Goal: Task Accomplishment & Management: Manage account settings

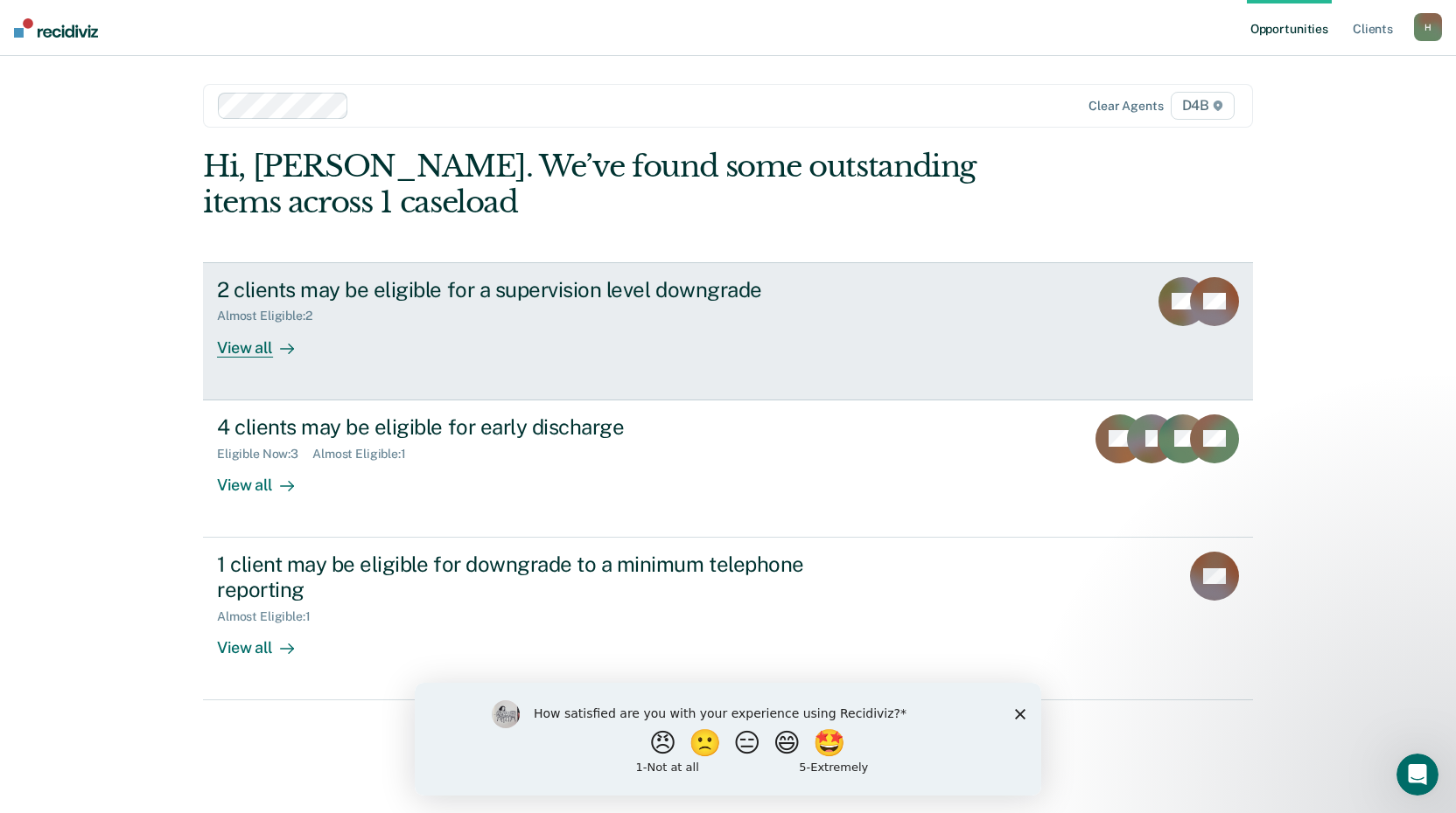
click at [277, 348] on div at bounding box center [283, 348] width 21 height 20
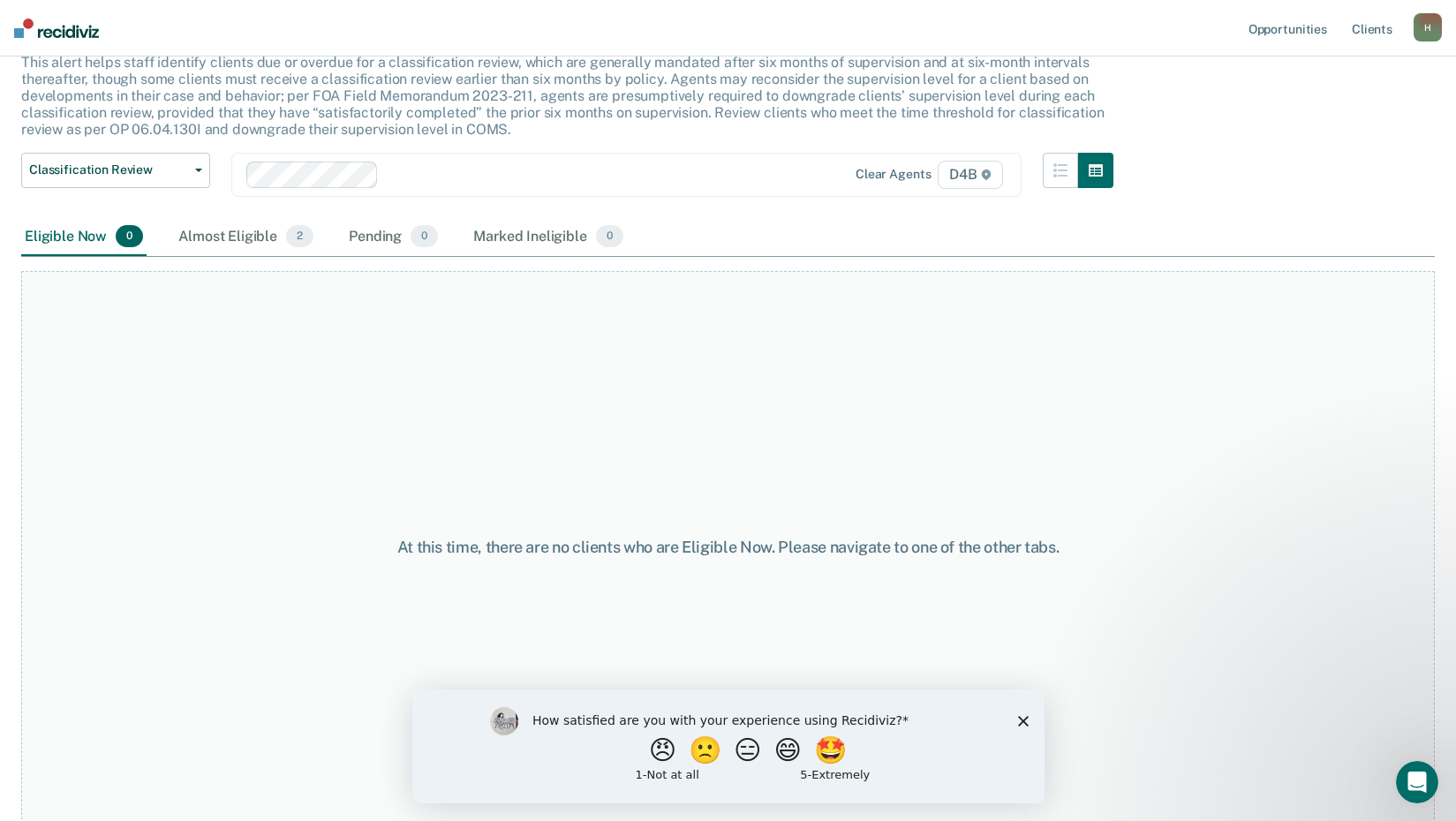
scroll to position [121, 0]
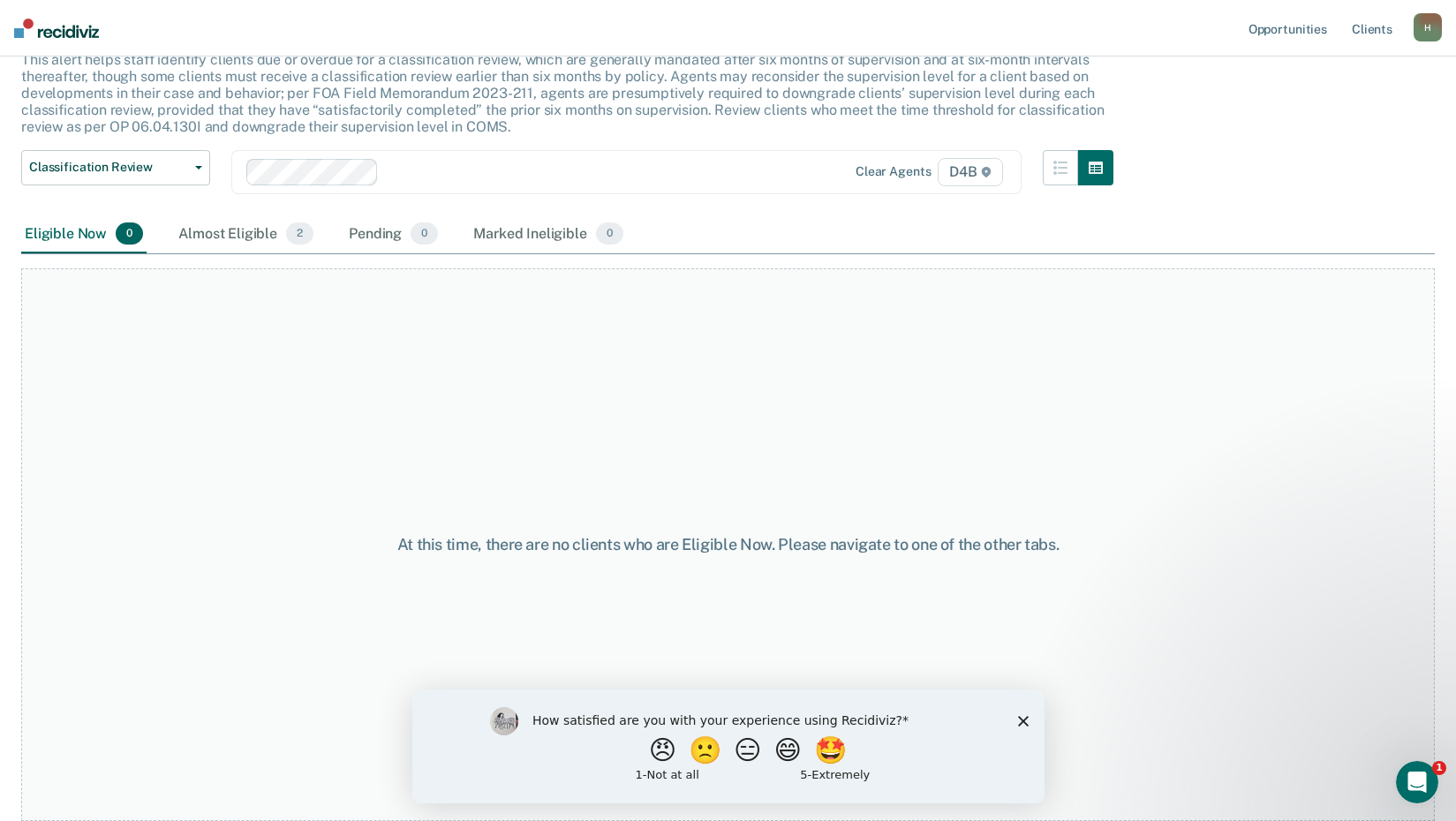
click at [1030, 722] on div "How satisfied are you with your experience using Recidiviz? 😠 🙁 😑 😄 🤩 1 - Not a…" at bounding box center [727, 746] width 632 height 114
click at [1025, 720] on icon "Close survey" at bounding box center [1022, 720] width 10 height 10
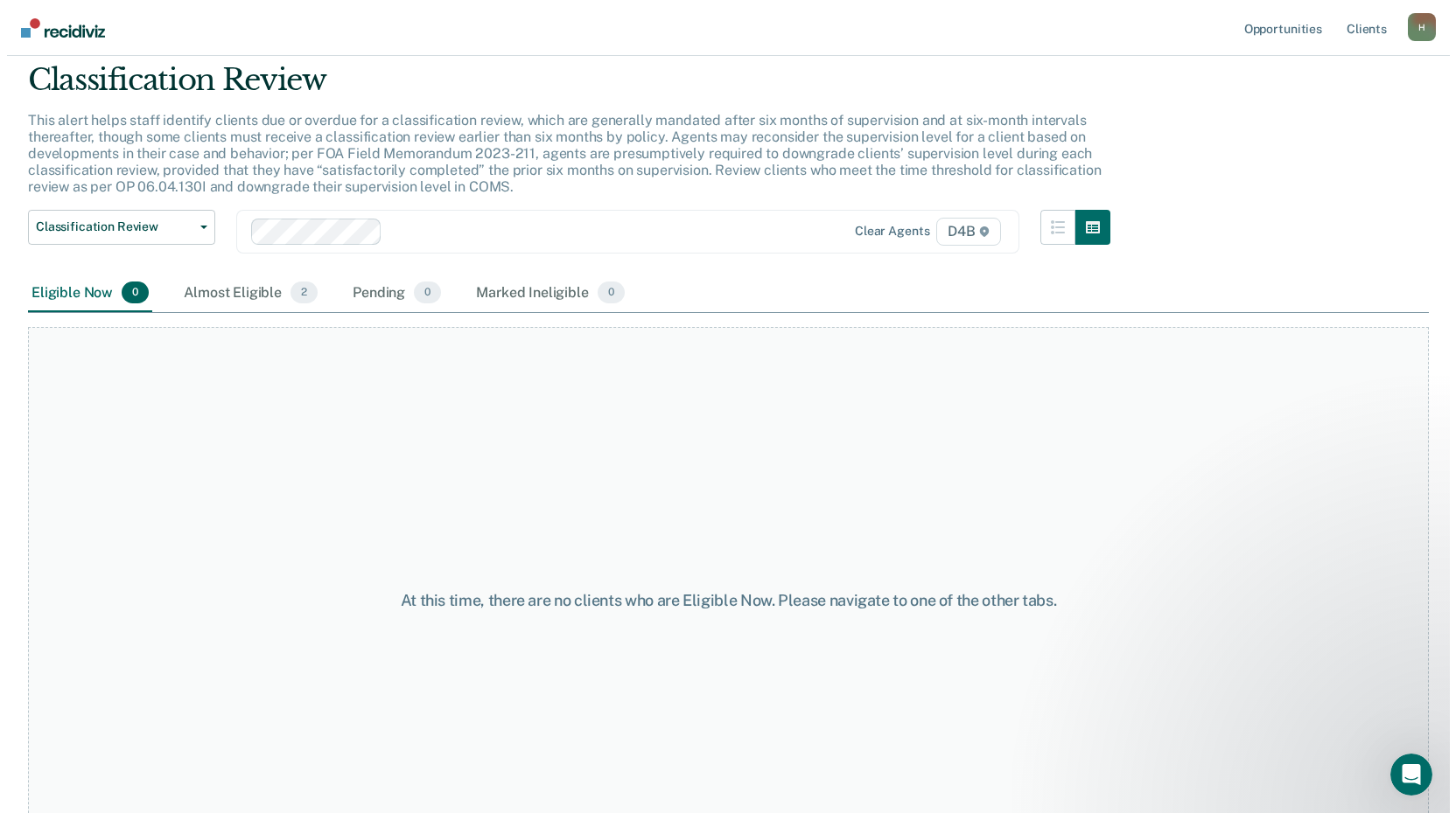
scroll to position [0, 0]
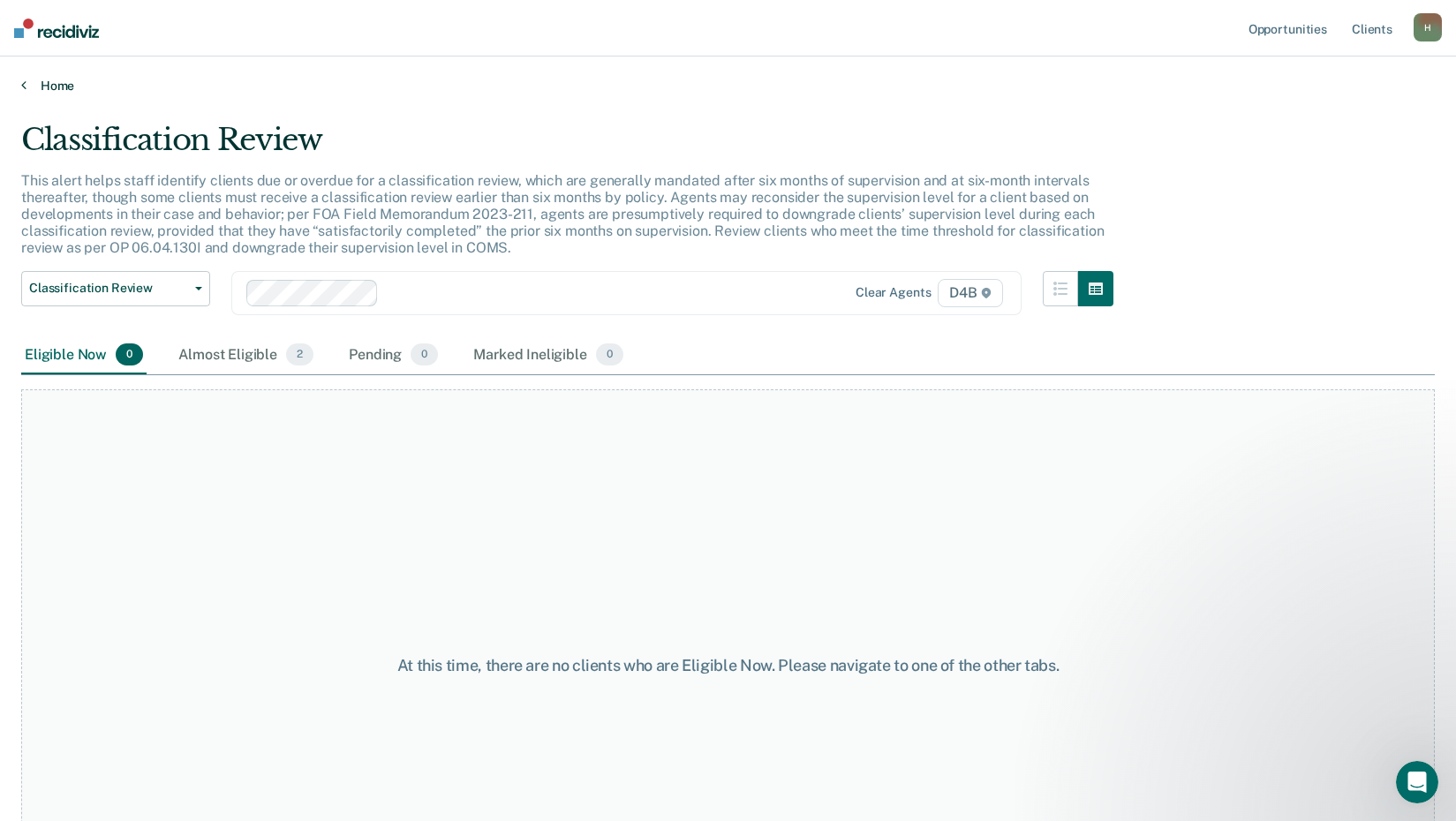
click at [48, 90] on link "Home" at bounding box center [728, 85] width 1414 height 16
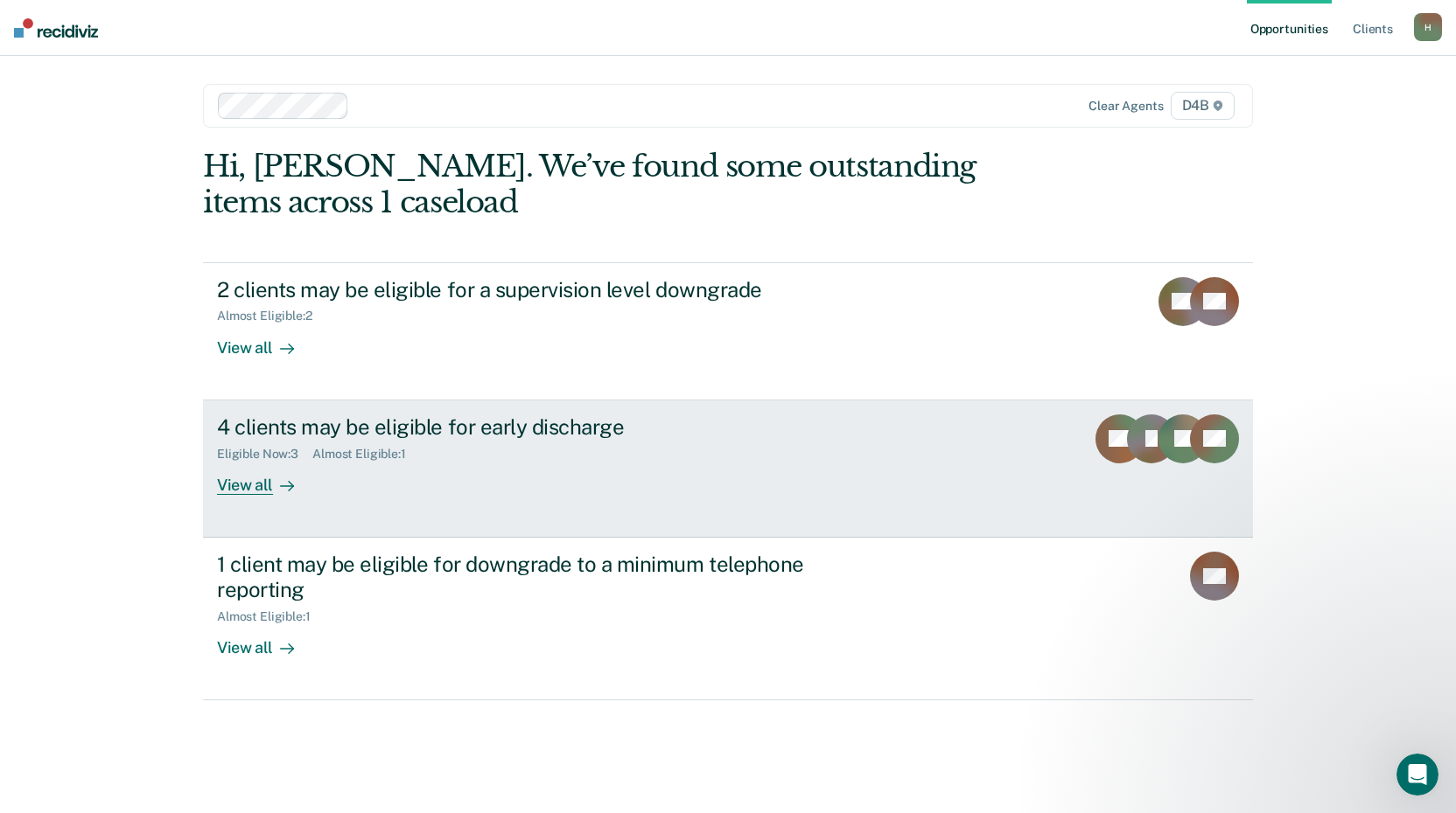
click at [242, 482] on div "View all" at bounding box center [266, 477] width 98 height 34
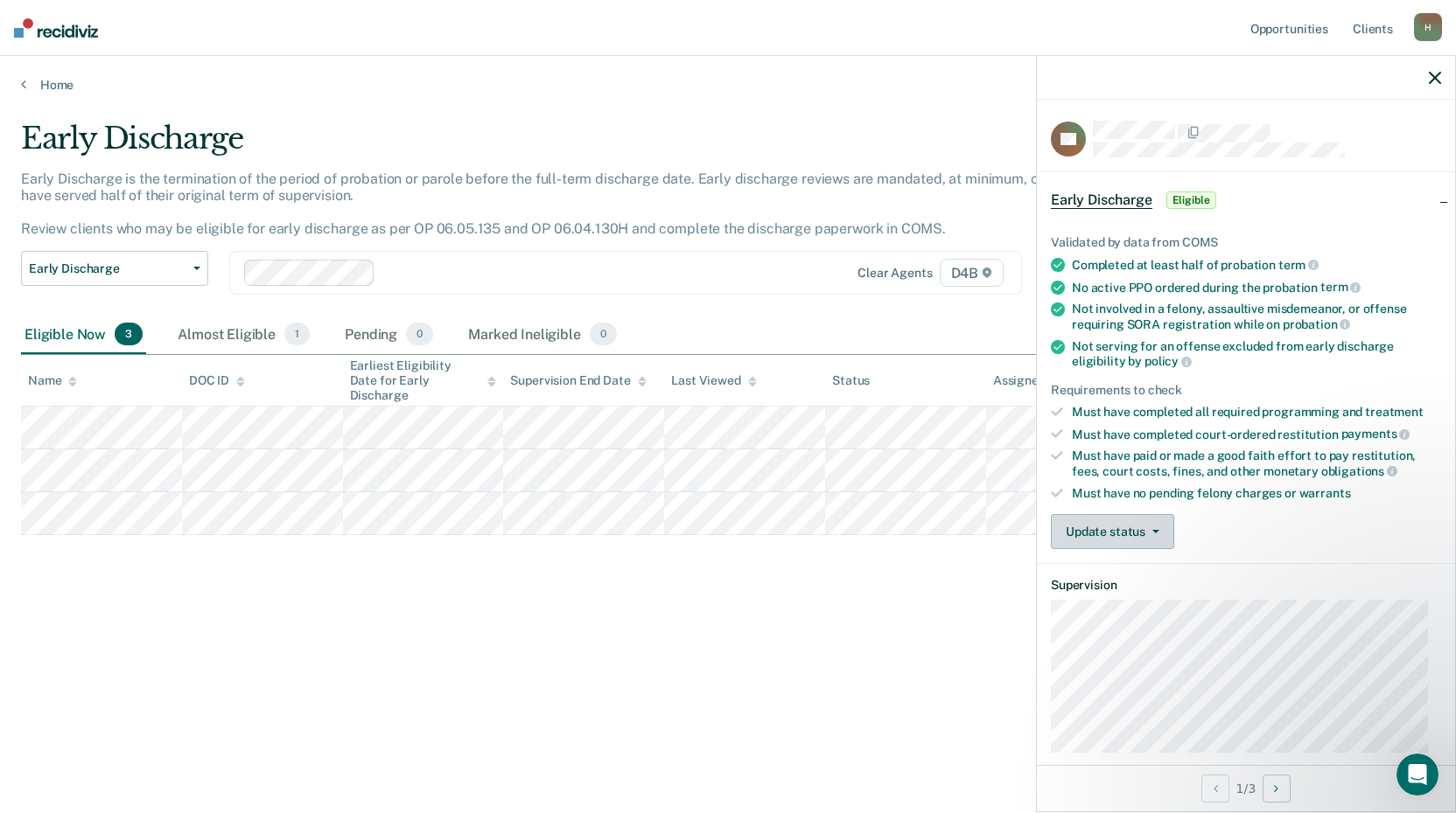
click at [1162, 534] on button "Update status" at bounding box center [1112, 532] width 124 height 35
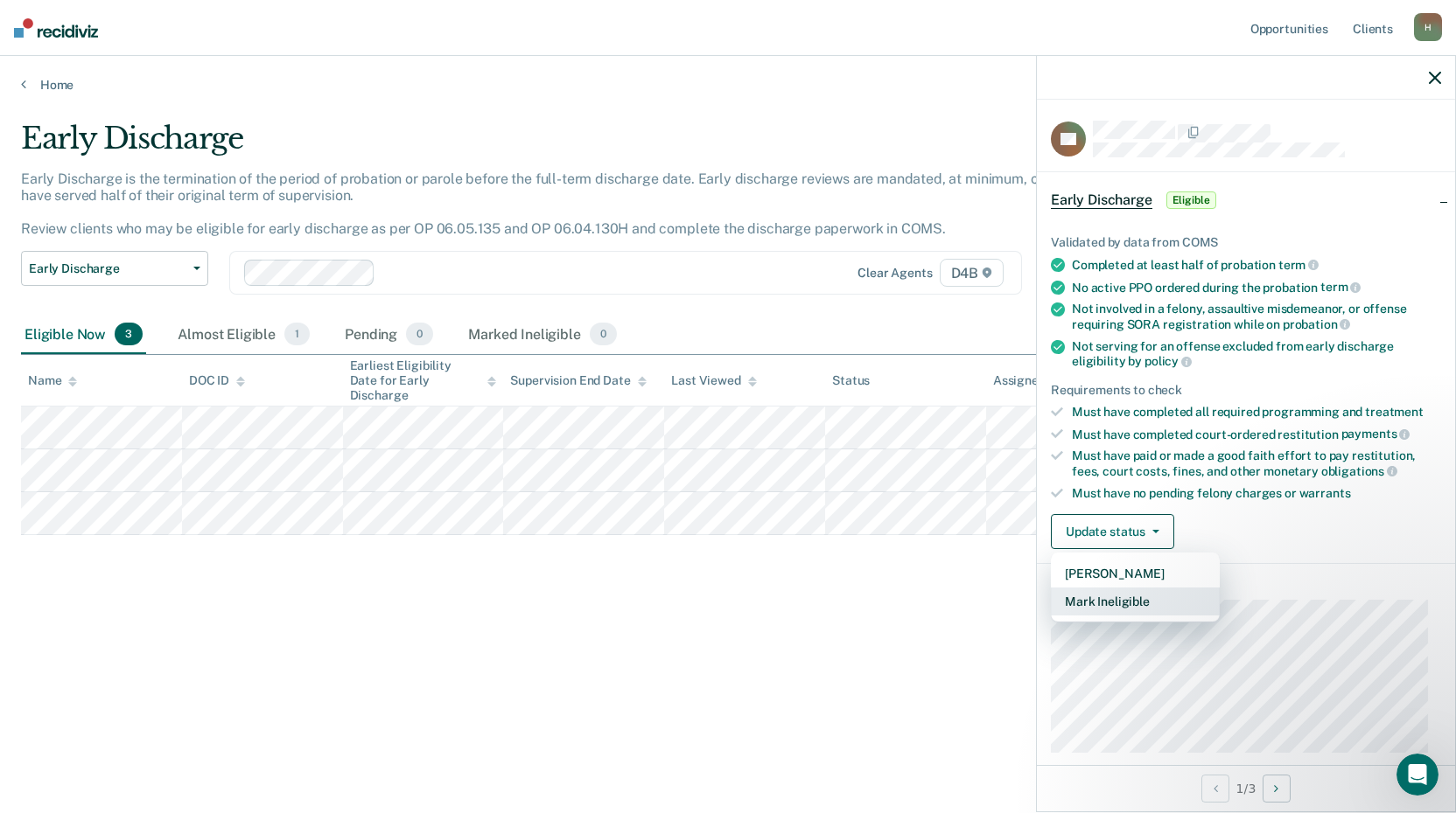
click at [1135, 595] on button "Mark Ineligible" at bounding box center [1134, 602] width 169 height 28
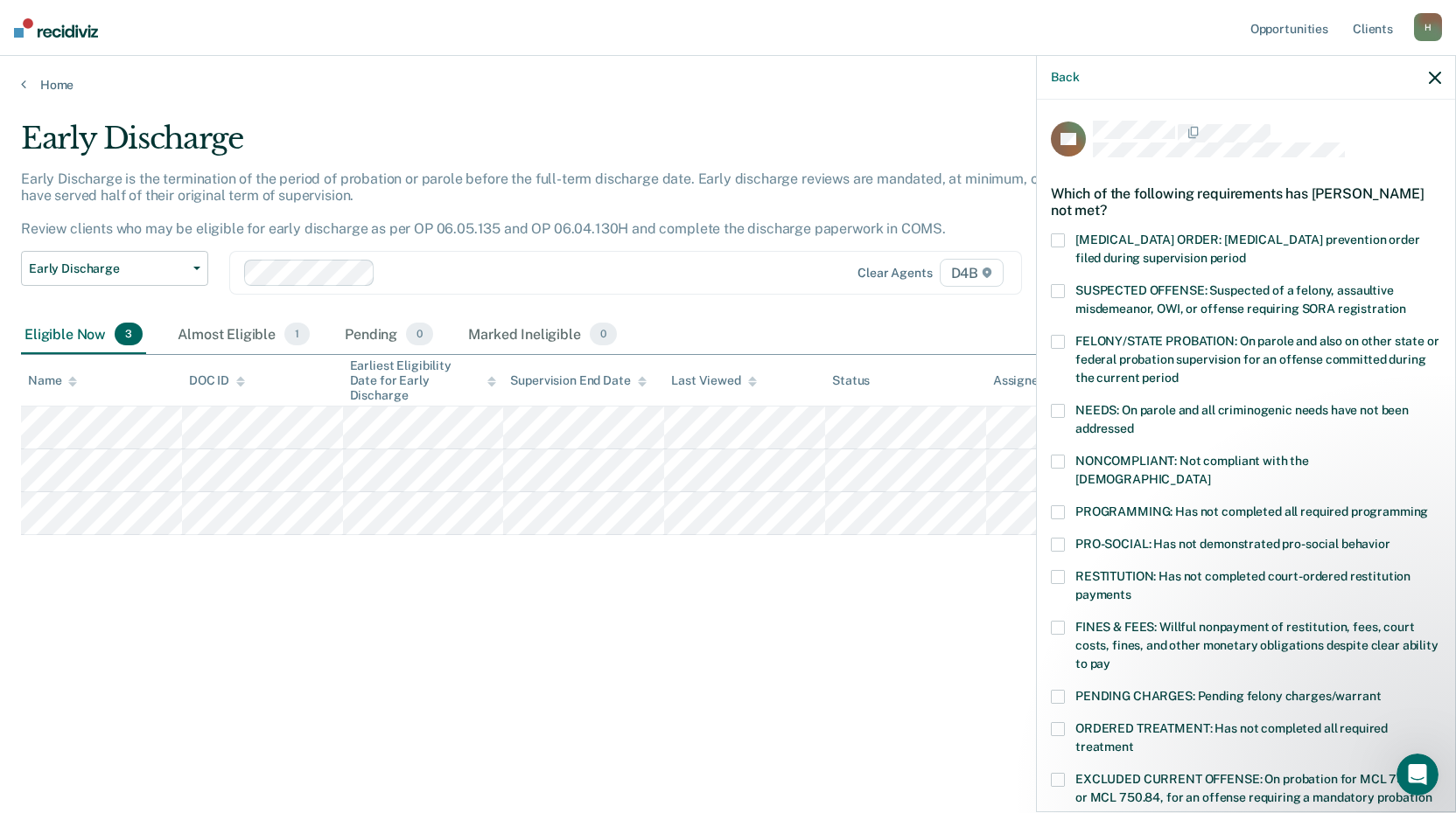
click at [1059, 690] on span at bounding box center [1057, 697] width 14 height 14
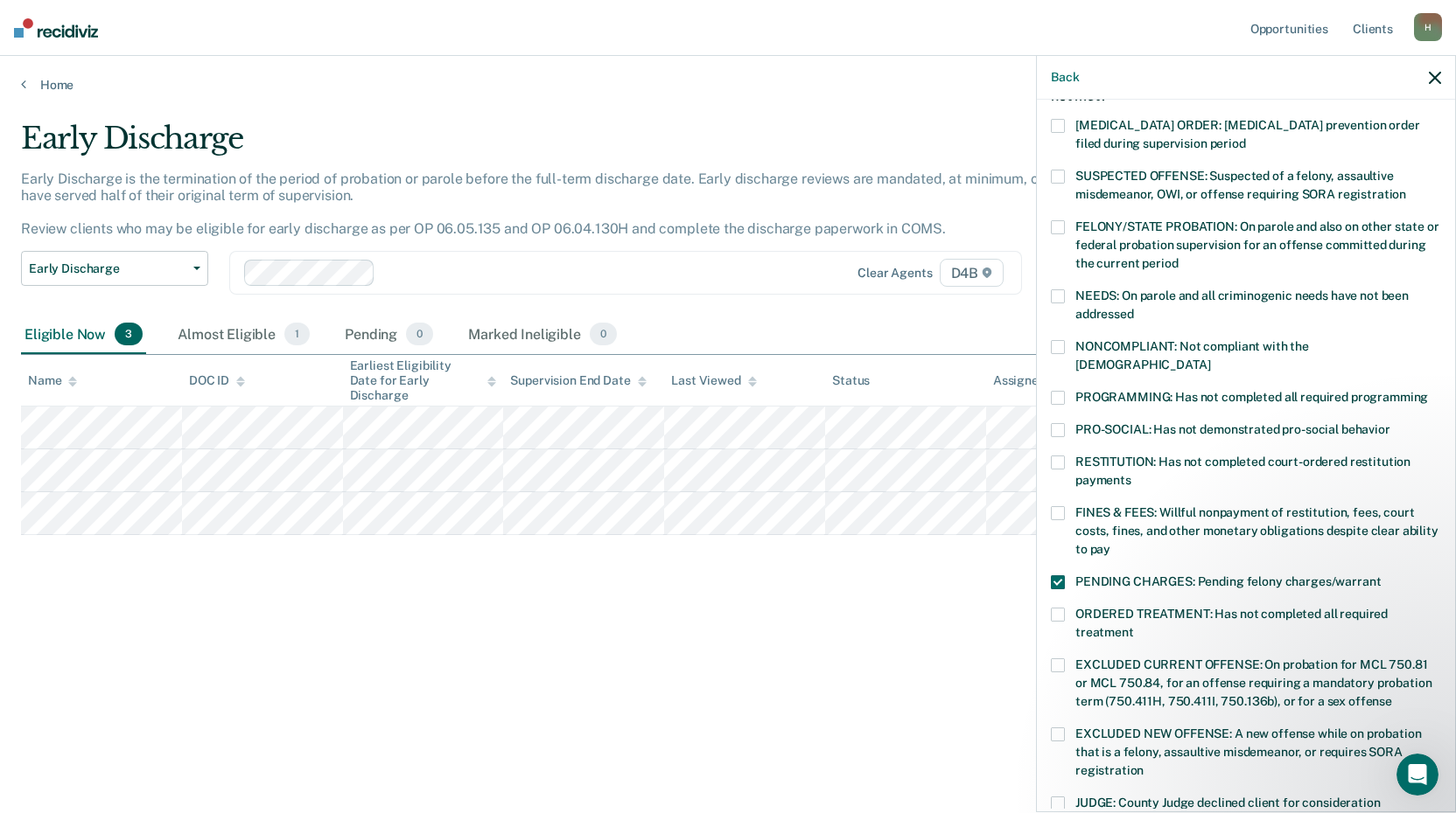
scroll to position [391, 0]
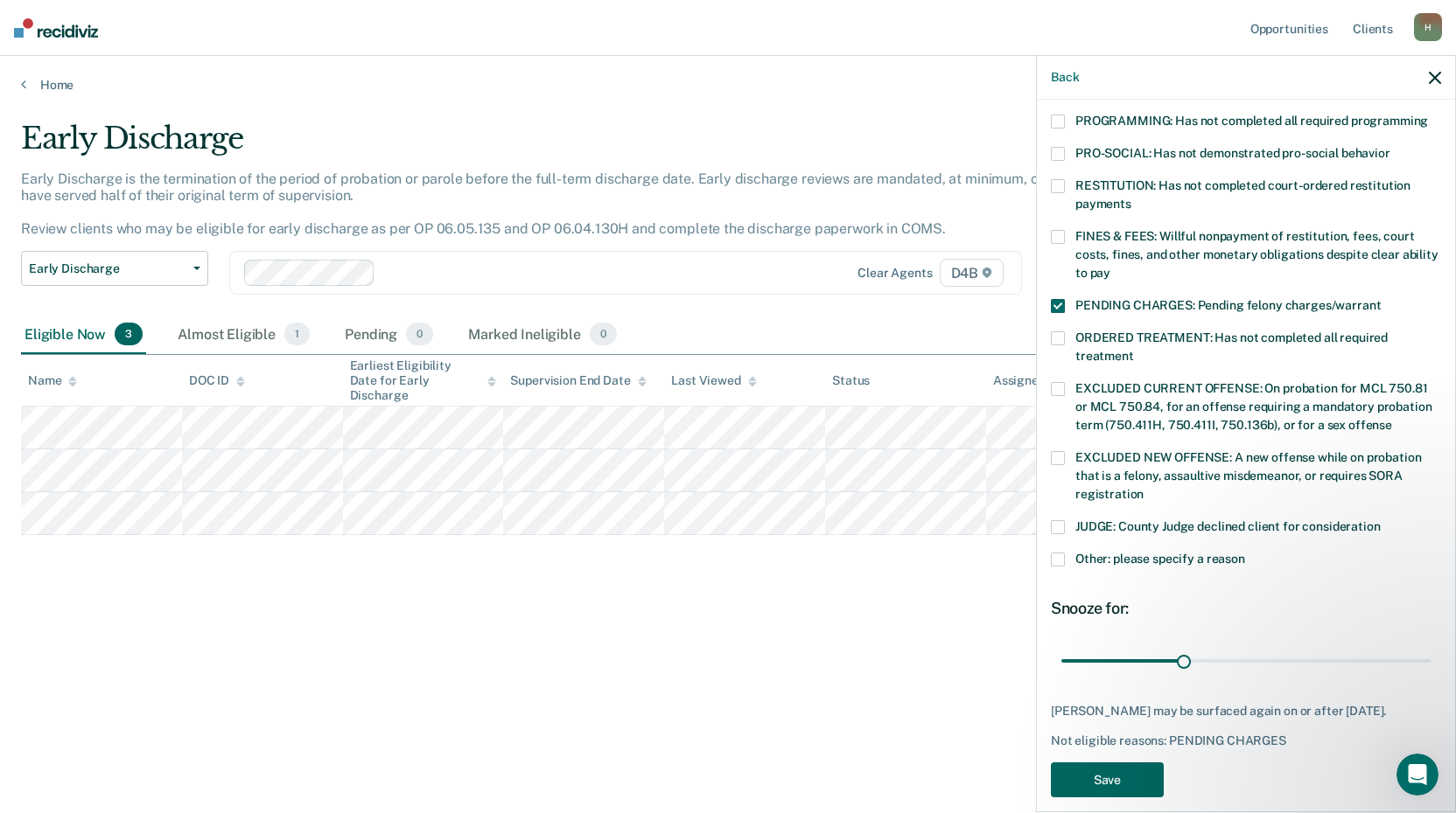
click at [1132, 762] on button "Save" at bounding box center [1107, 780] width 112 height 36
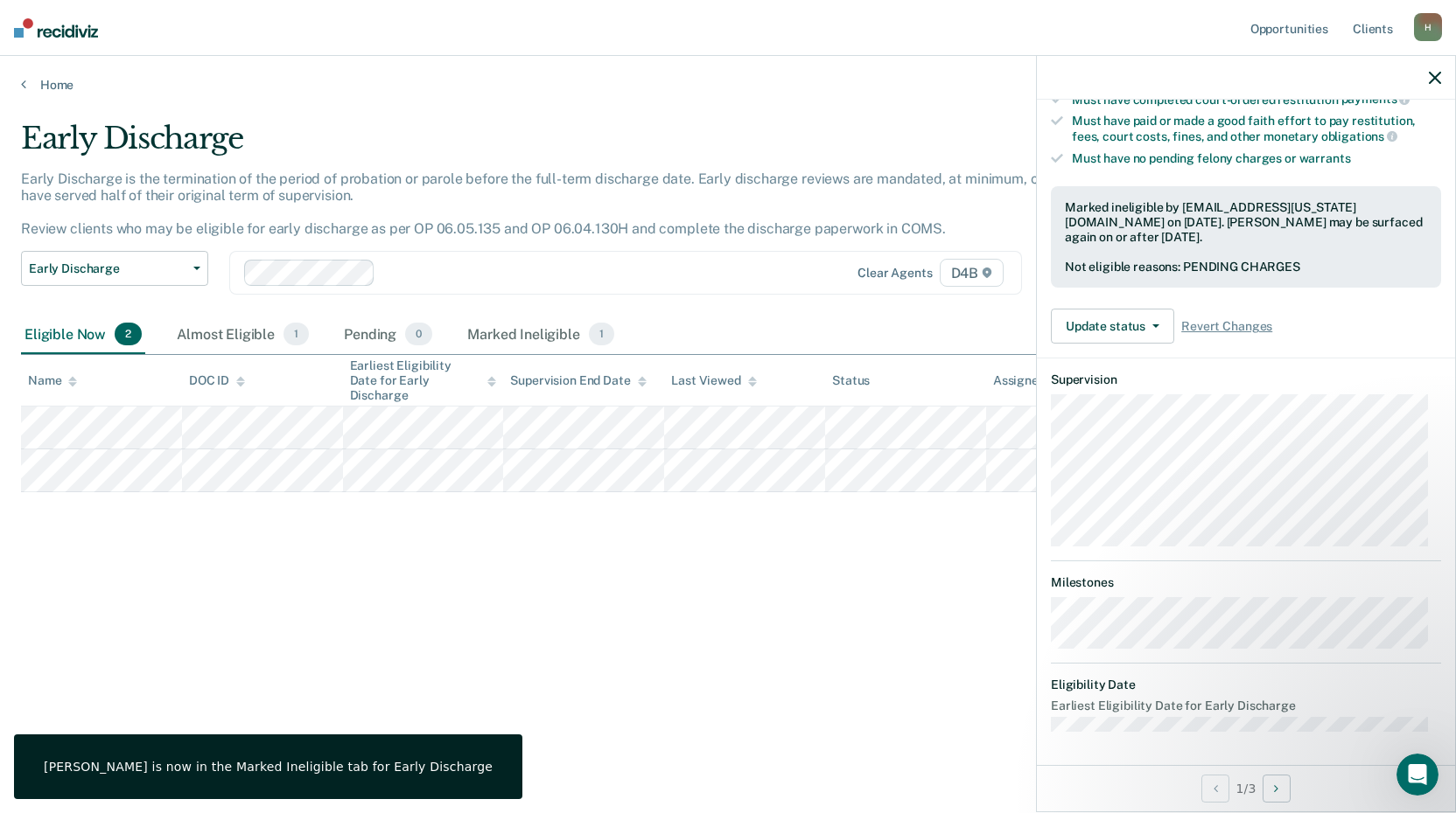
scroll to position [187, 0]
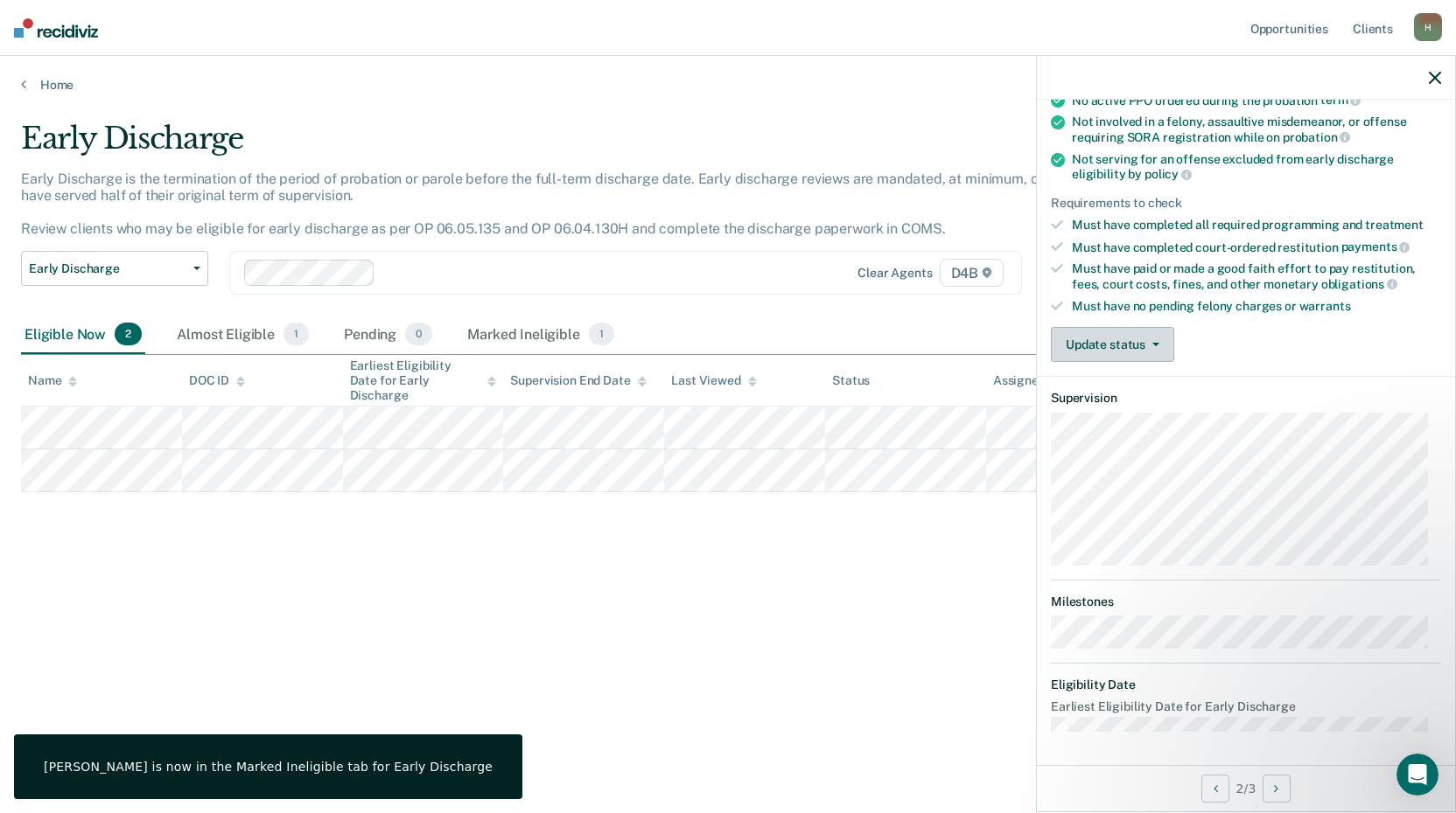
click at [1106, 339] on button "Update status" at bounding box center [1112, 345] width 124 height 35
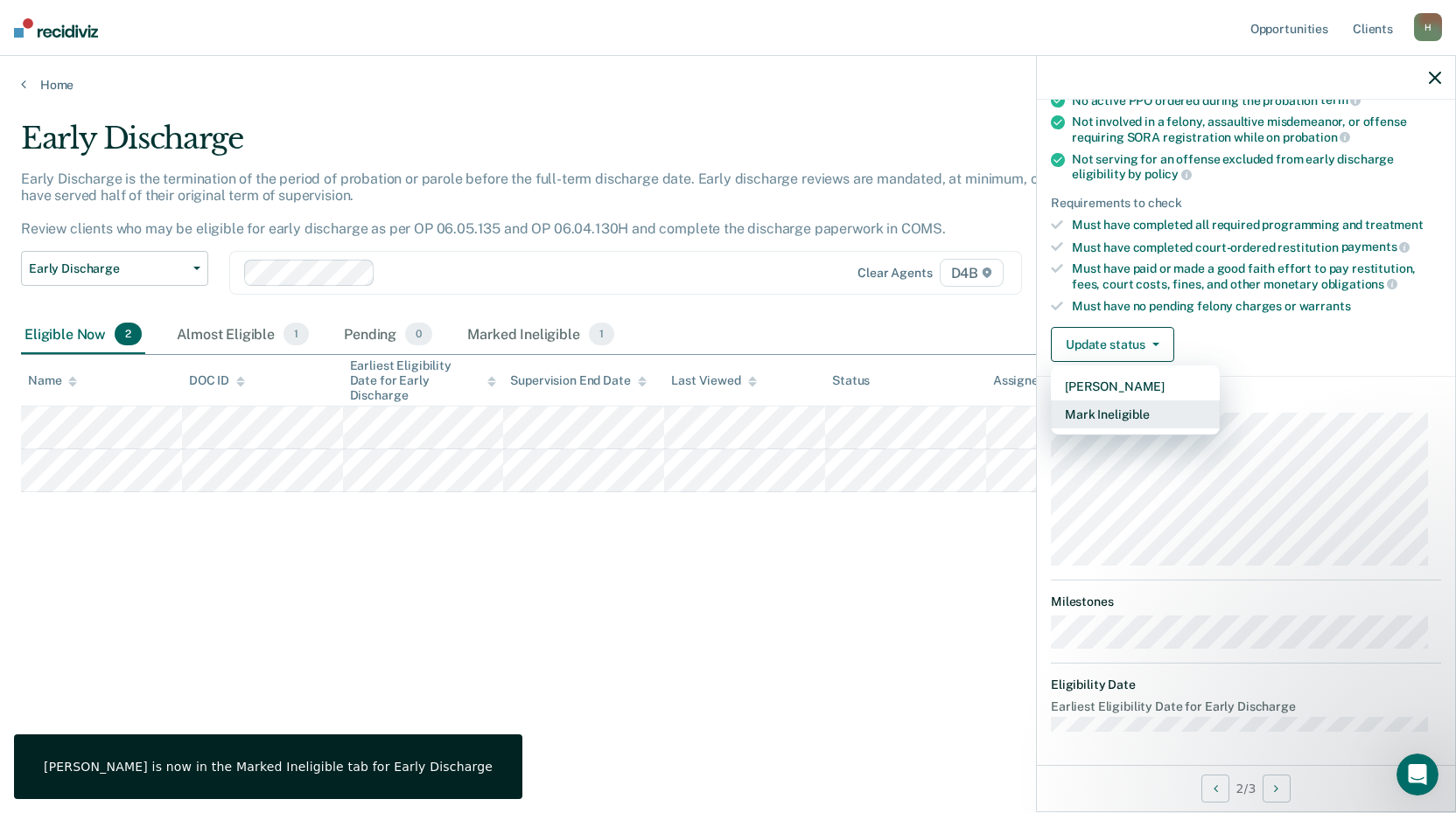
click at [1106, 411] on button "Mark Ineligible" at bounding box center [1134, 415] width 169 height 28
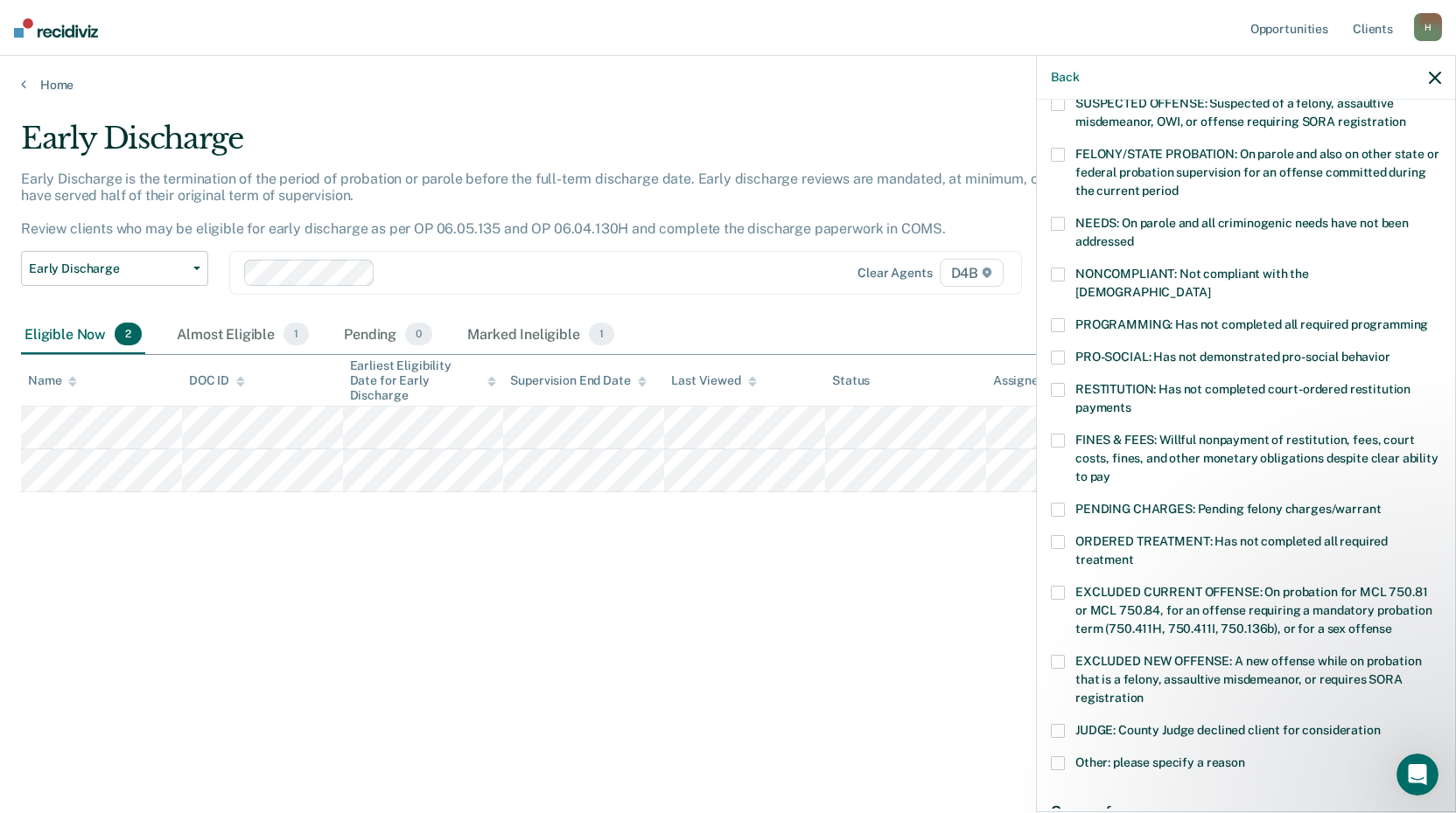
click at [1057, 536] on span at bounding box center [1057, 542] width 14 height 14
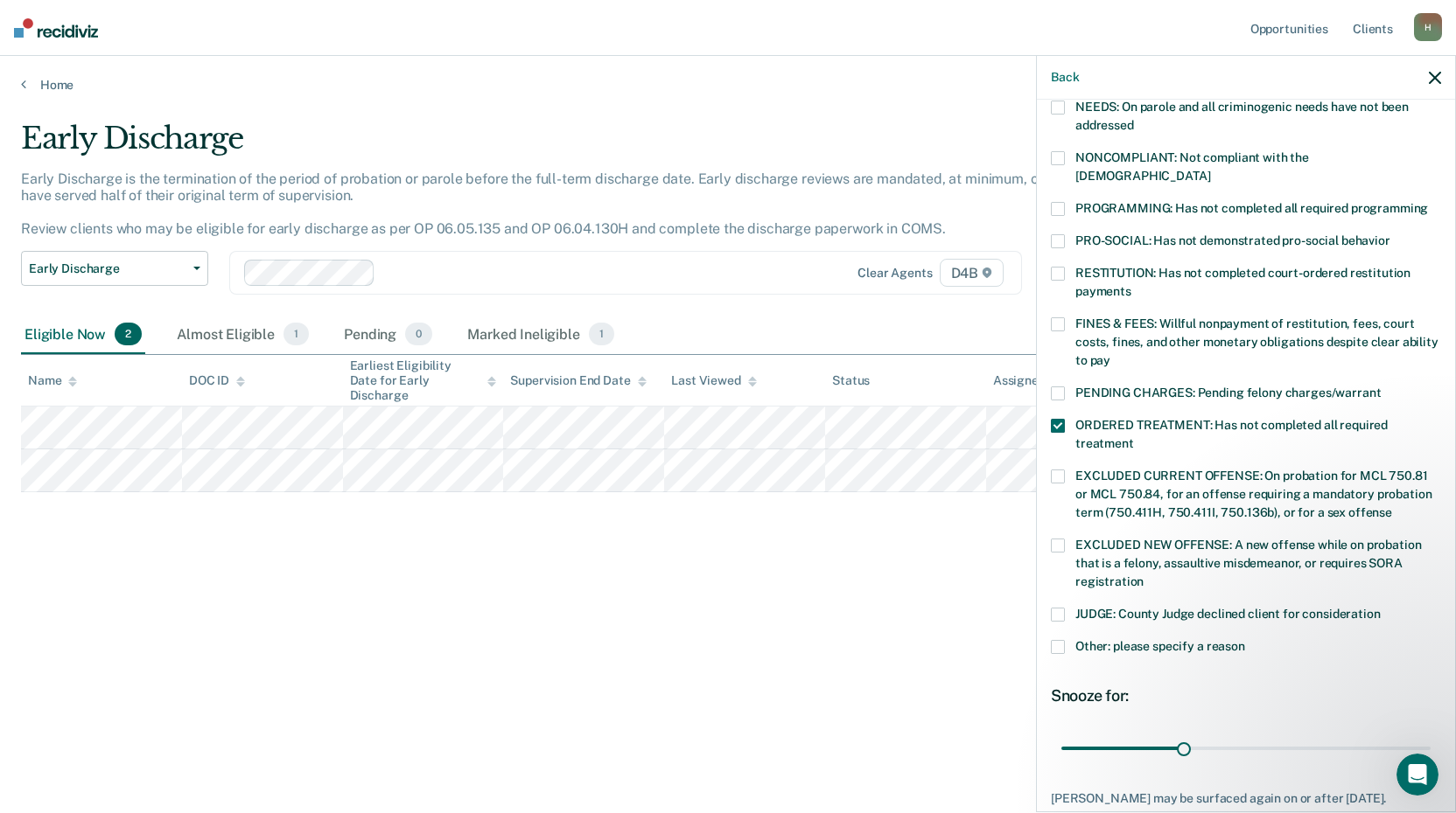
scroll to position [406, 0]
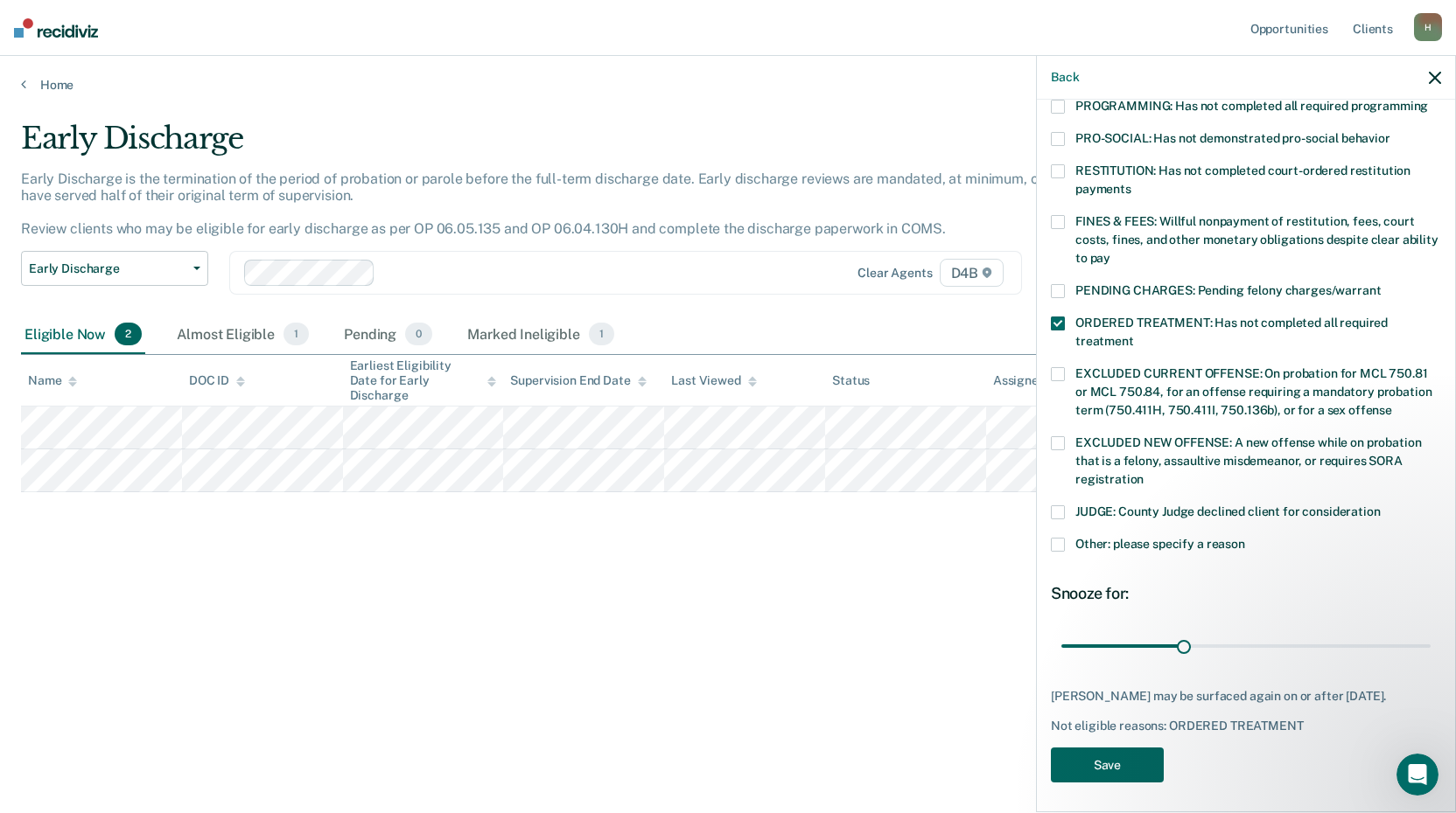
click at [1134, 764] on button "Save" at bounding box center [1107, 765] width 112 height 36
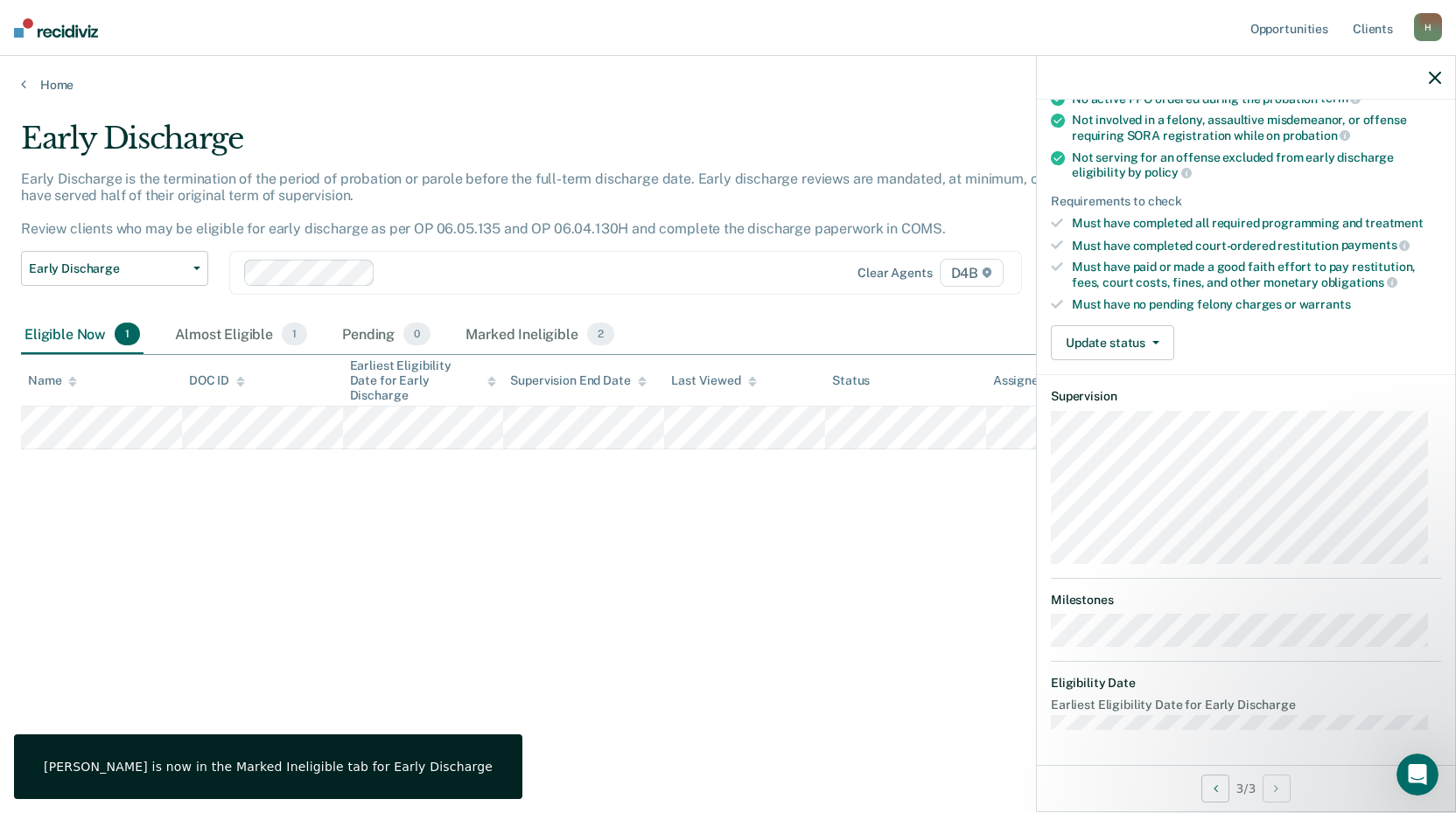
scroll to position [187, 0]
click at [1139, 338] on button "Update status" at bounding box center [1112, 345] width 124 height 35
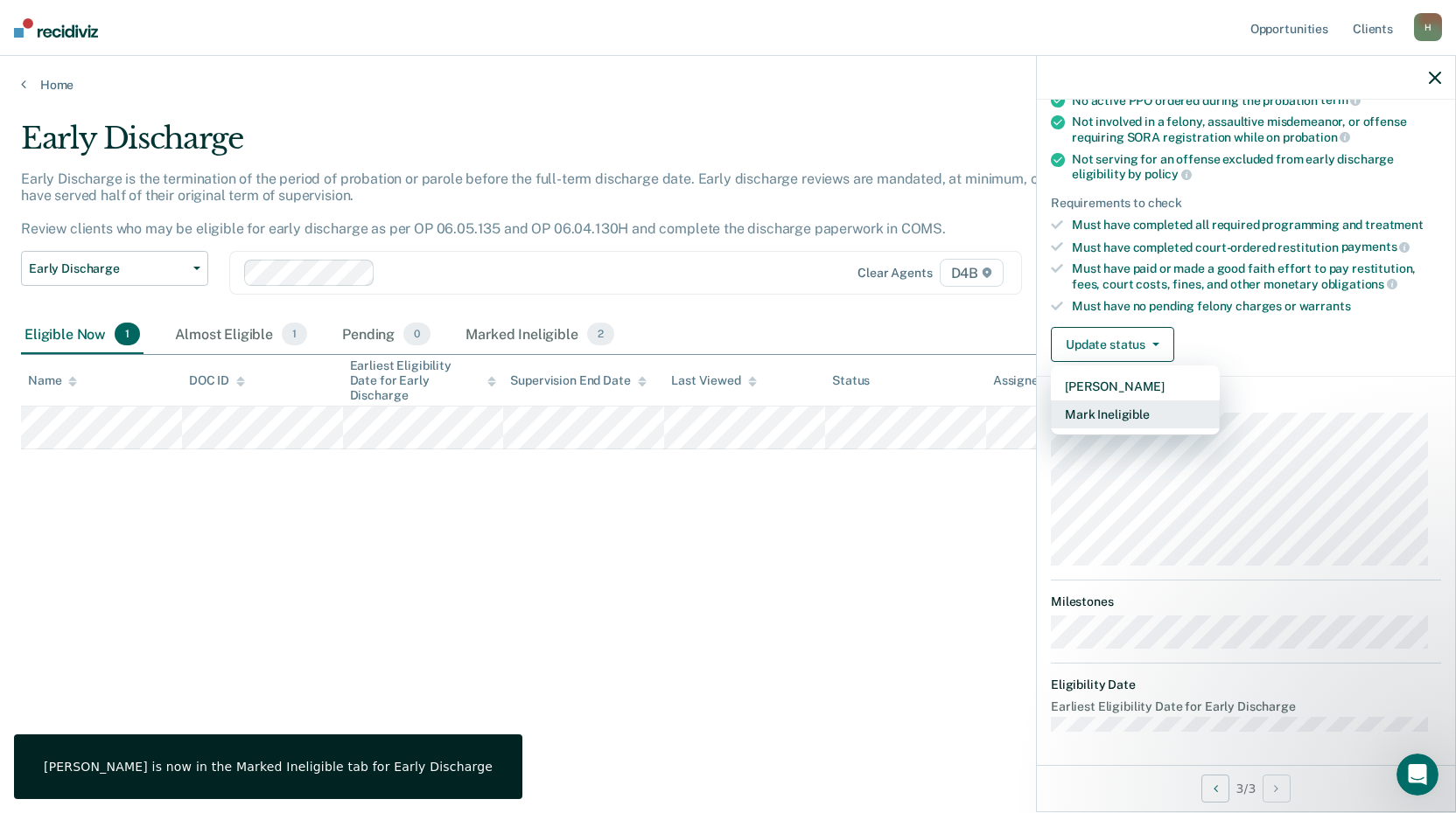
click at [1109, 409] on button "Mark Ineligible" at bounding box center [1134, 415] width 169 height 28
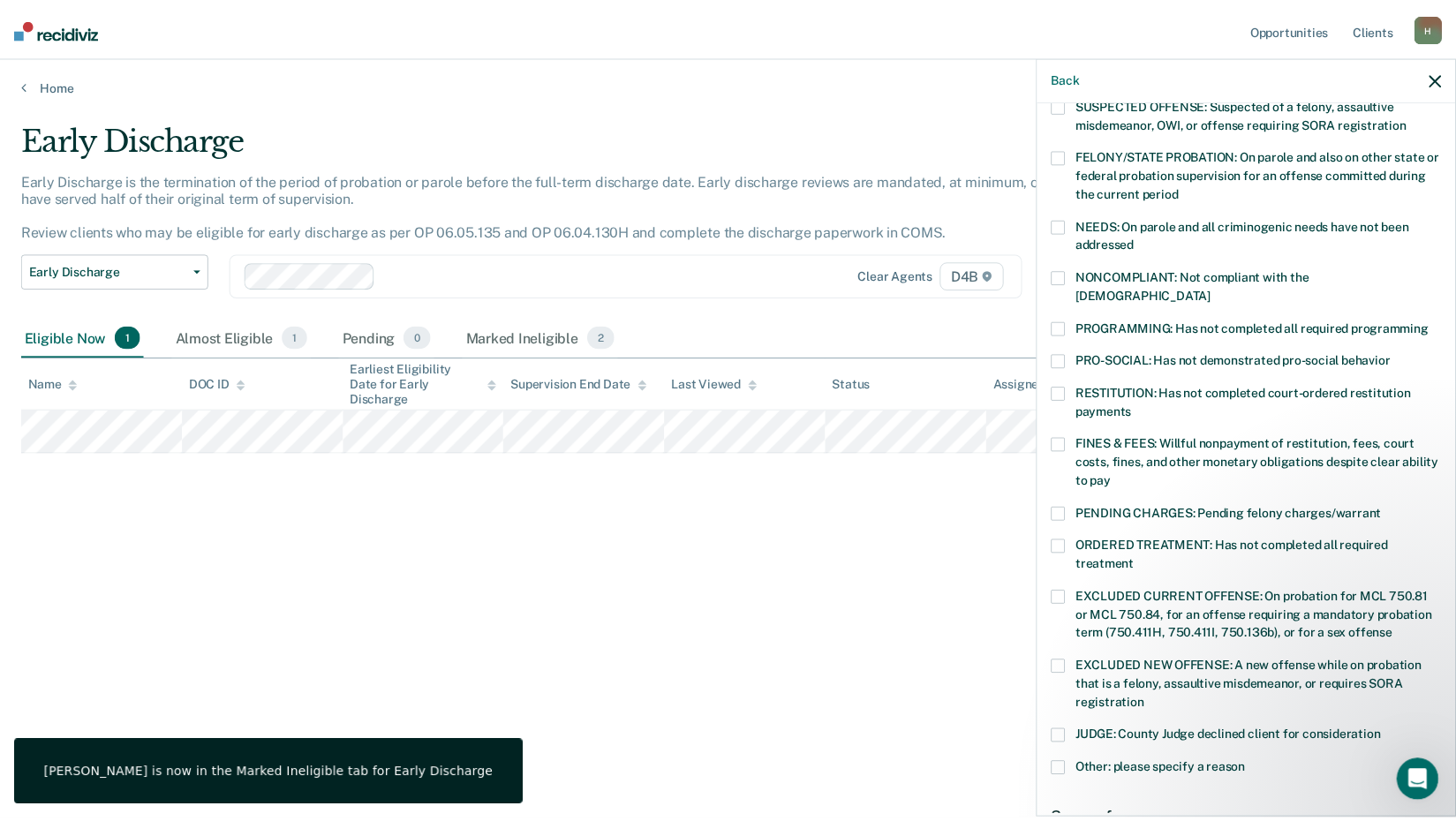
scroll to position [410, 0]
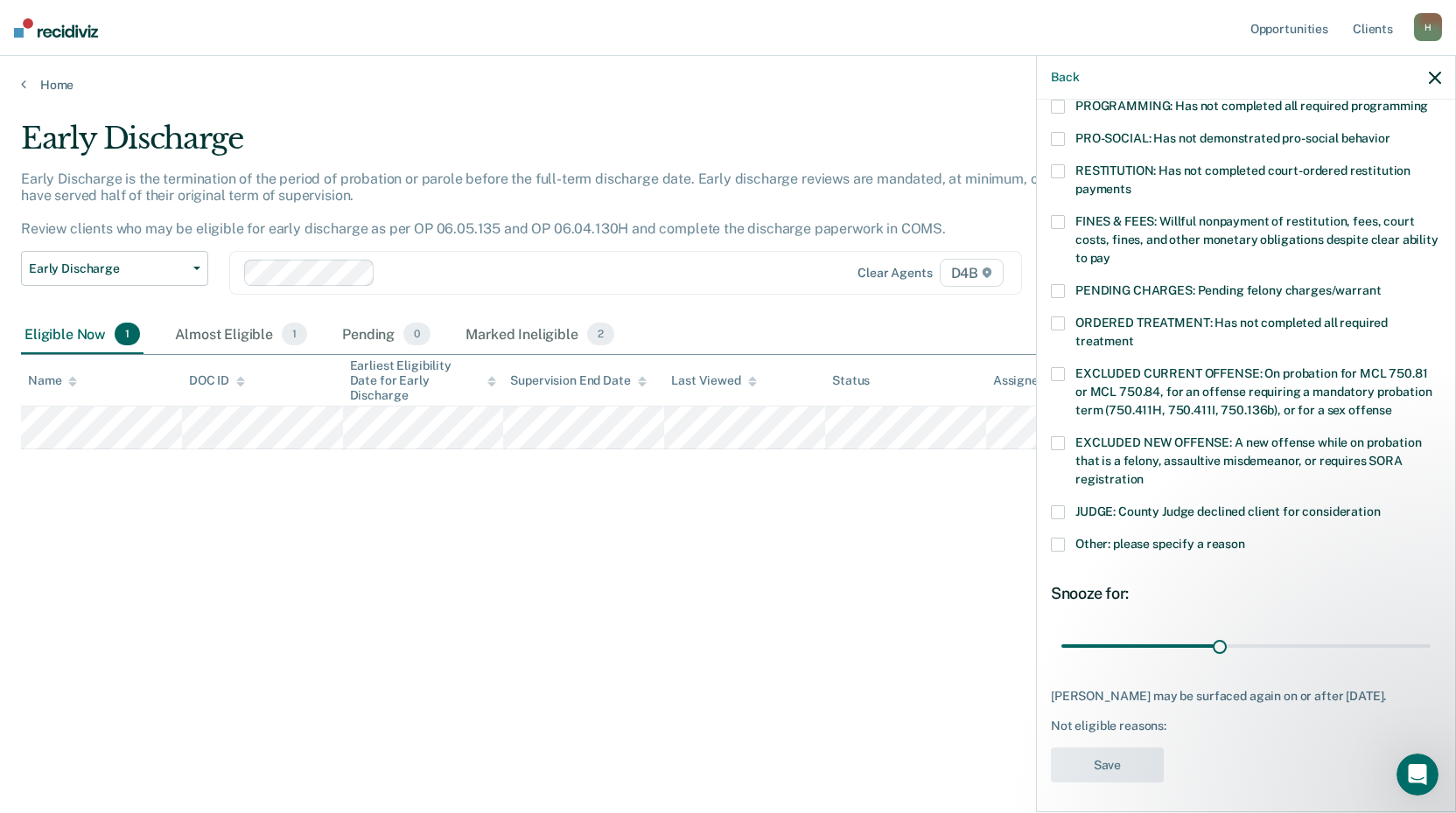
click at [1061, 316] on span at bounding box center [1057, 323] width 14 height 14
click at [1130, 758] on button "Save" at bounding box center [1107, 765] width 112 height 36
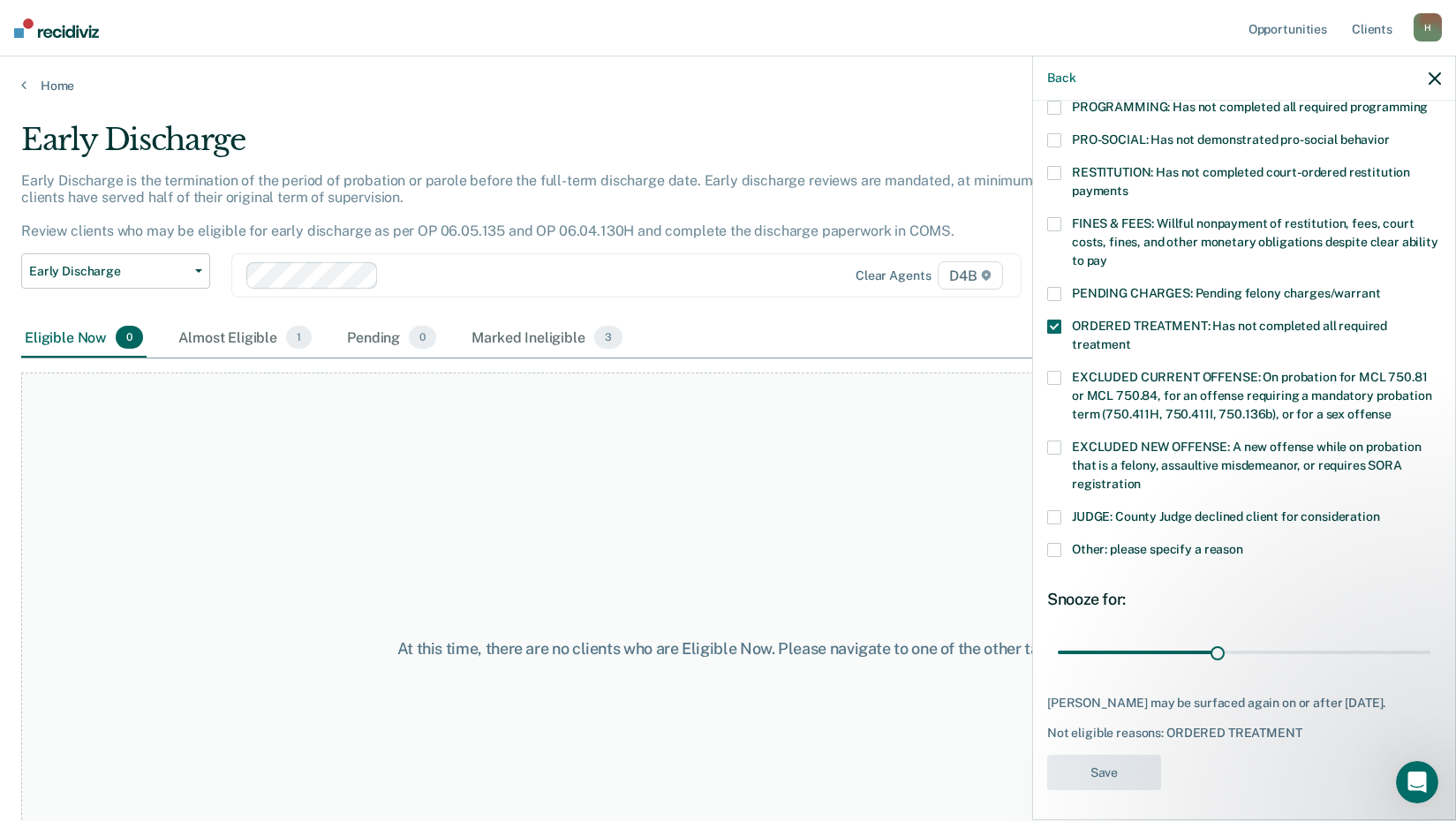
scroll to position [319, 0]
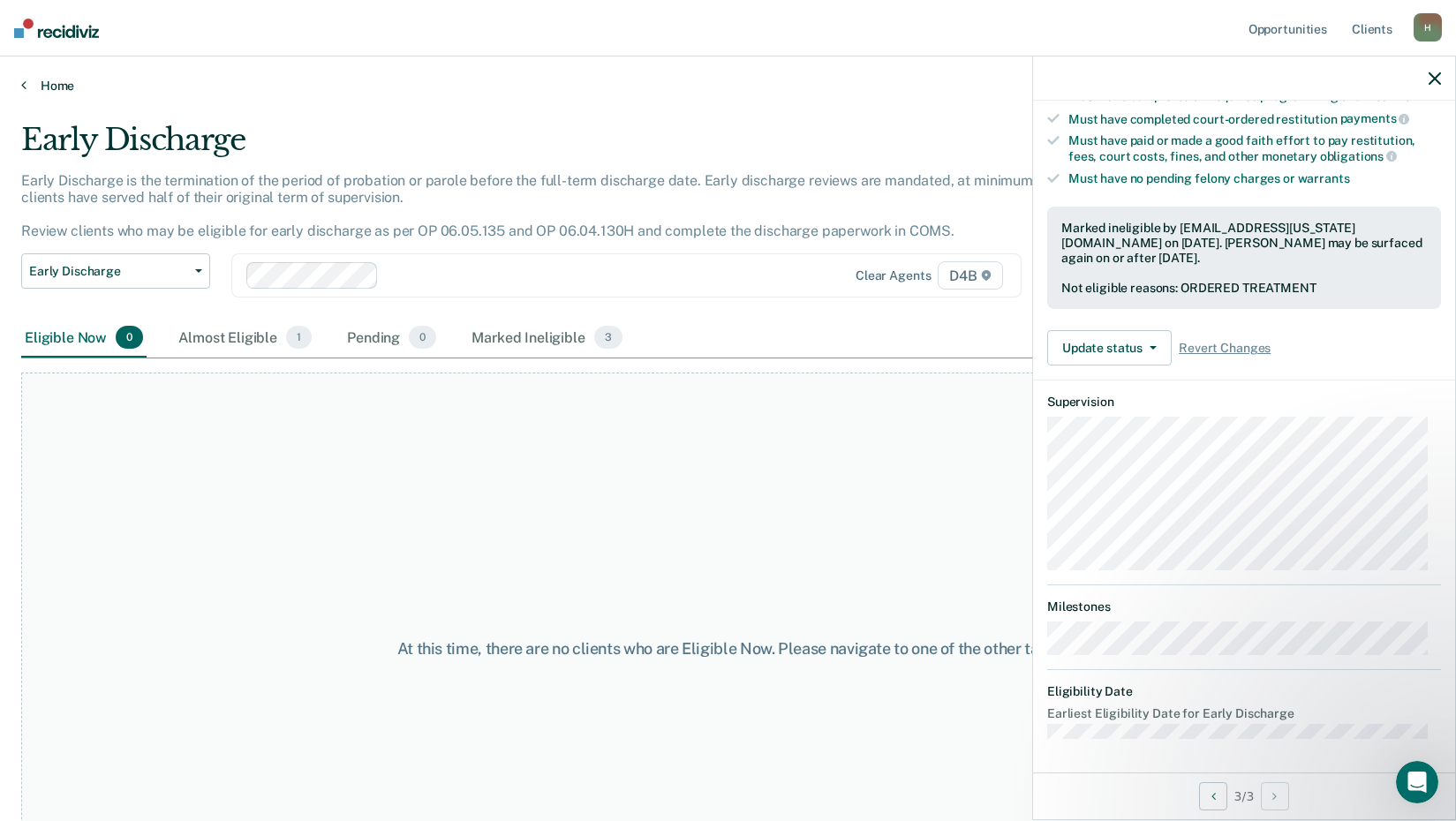
click at [56, 84] on link "Home" at bounding box center [728, 85] width 1414 height 16
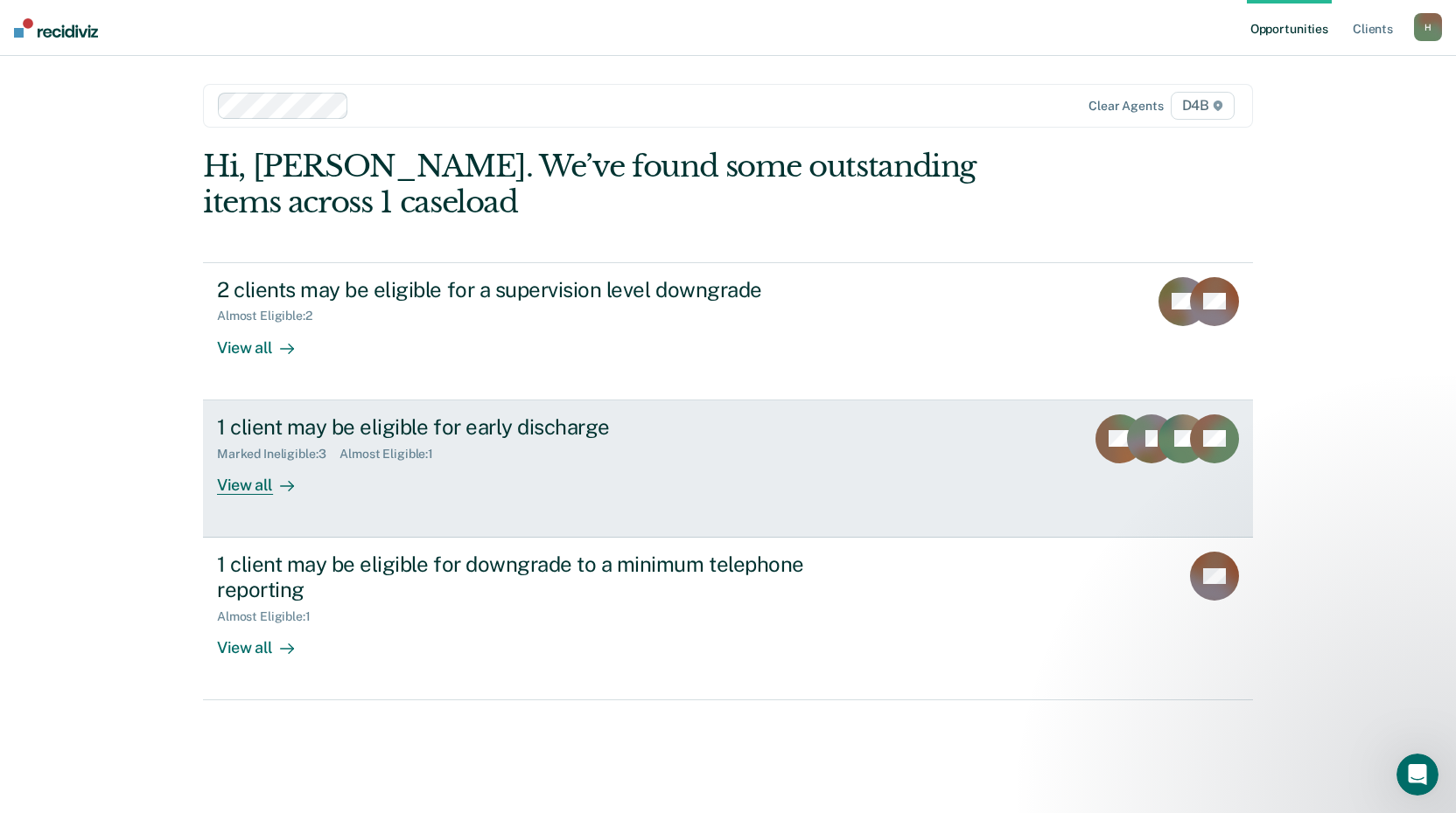
click at [234, 484] on div "View all" at bounding box center [266, 477] width 98 height 34
